Goal: Navigation & Orientation: Find specific page/section

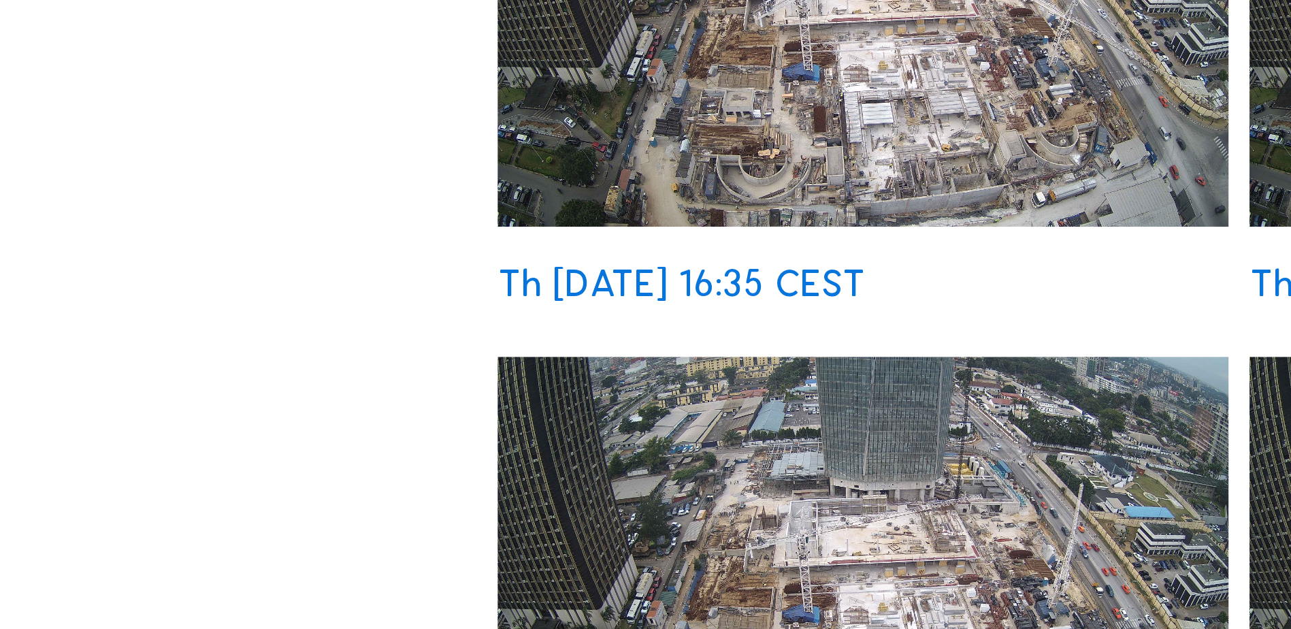
drag, startPoint x: 341, startPoint y: 287, endPoint x: 161, endPoint y: 384, distance: 204.4
